Goal: Transaction & Acquisition: Obtain resource

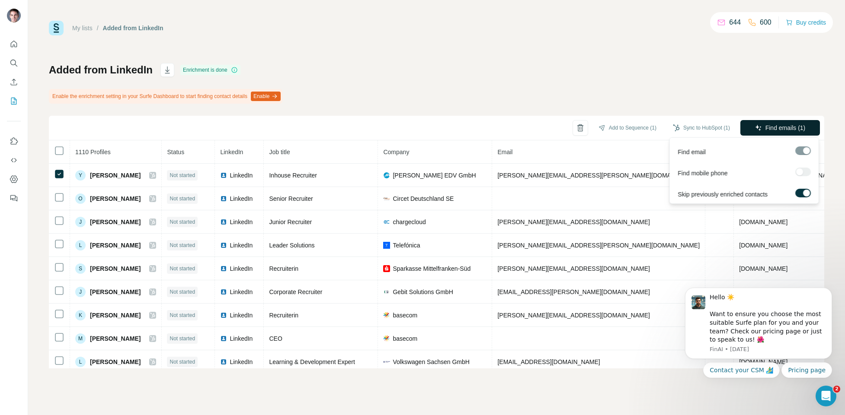
click at [782, 127] on span "Find emails (1)" at bounding box center [785, 128] width 40 height 9
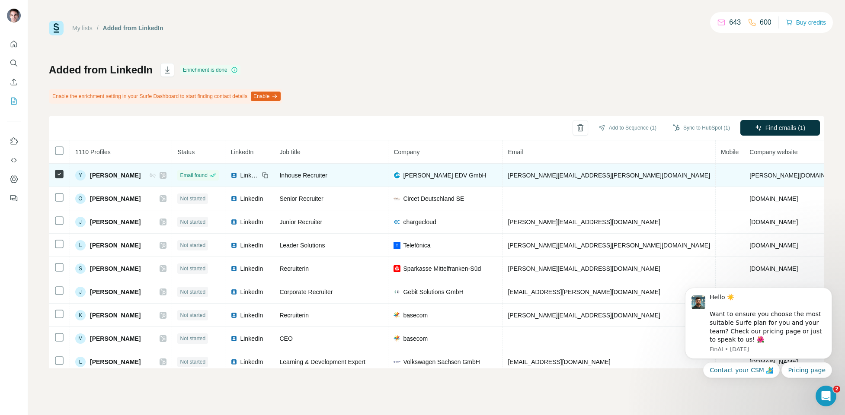
click at [553, 179] on td "[PERSON_NAME][EMAIL_ADDRESS][PERSON_NAME][DOMAIN_NAME]" at bounding box center [608, 175] width 213 height 23
click at [553, 176] on span "[PERSON_NAME][EMAIL_ADDRESS][PERSON_NAME][DOMAIN_NAME]" at bounding box center [609, 175] width 202 height 7
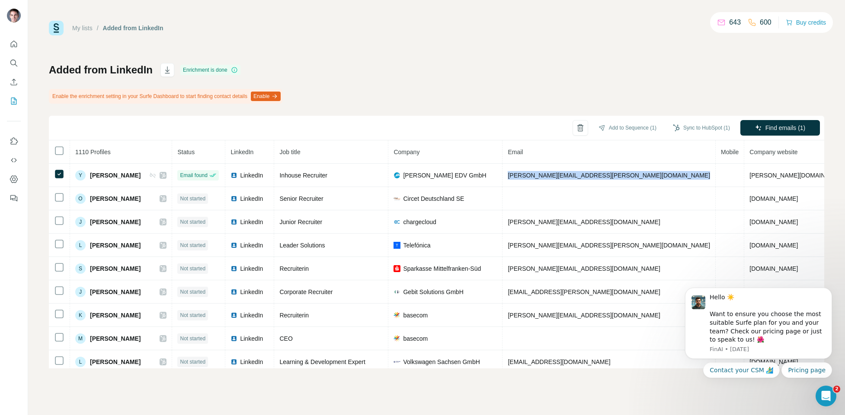
copy span "[PERSON_NAME][EMAIL_ADDRESS][PERSON_NAME][DOMAIN_NAME]"
